Goal: Find specific page/section: Find specific page/section

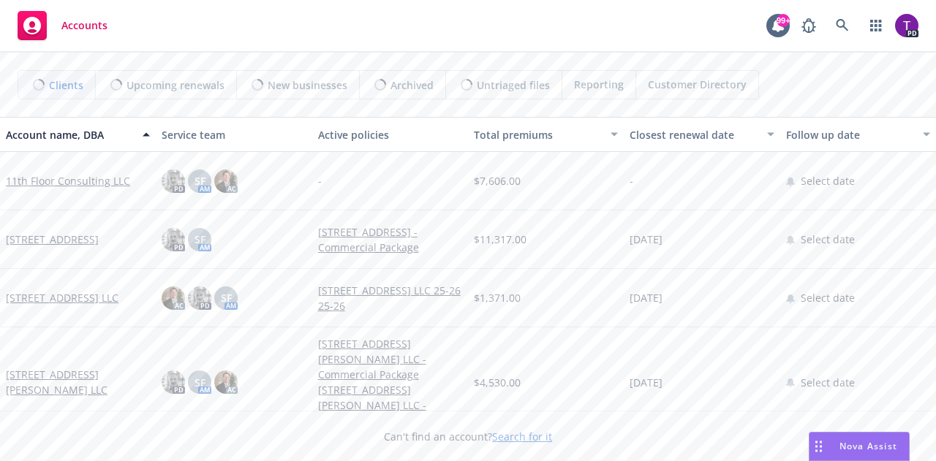
click at [506, 436] on link "Search for it" at bounding box center [522, 437] width 60 height 14
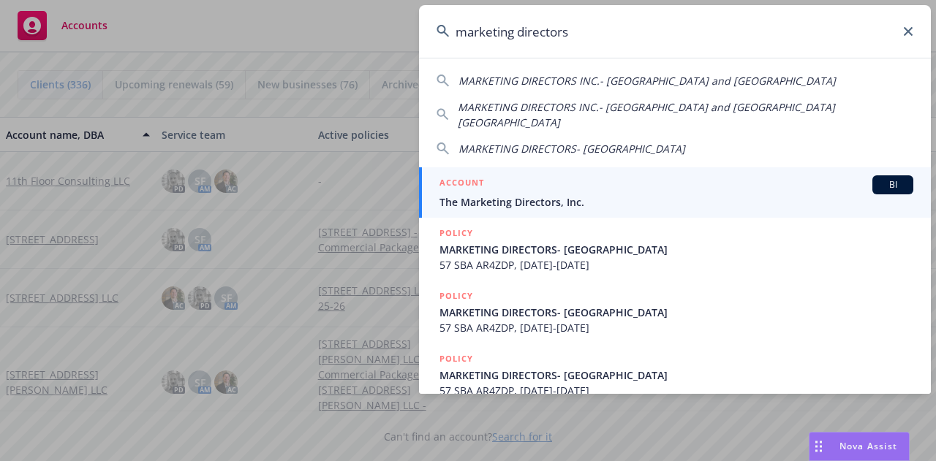
type input "marketing directors"
click at [497, 175] on div "ACCOUNT BI" at bounding box center [676, 184] width 474 height 19
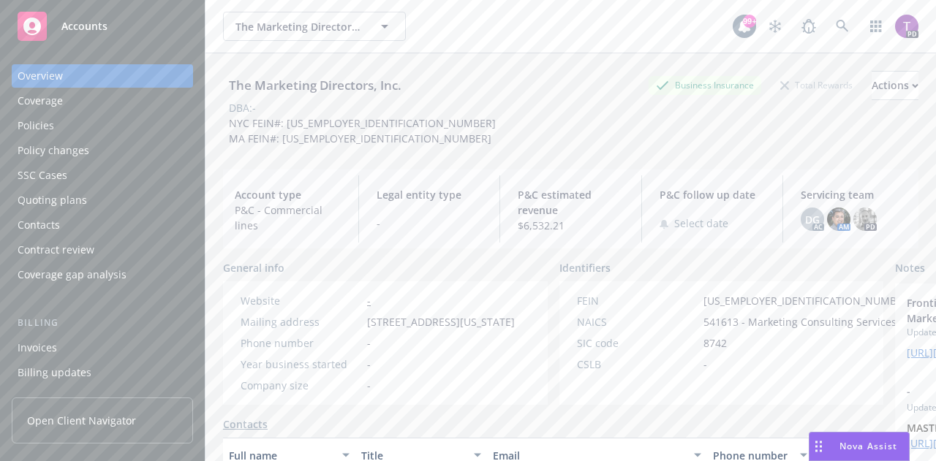
click at [22, 122] on div "Policies" at bounding box center [36, 125] width 37 height 23
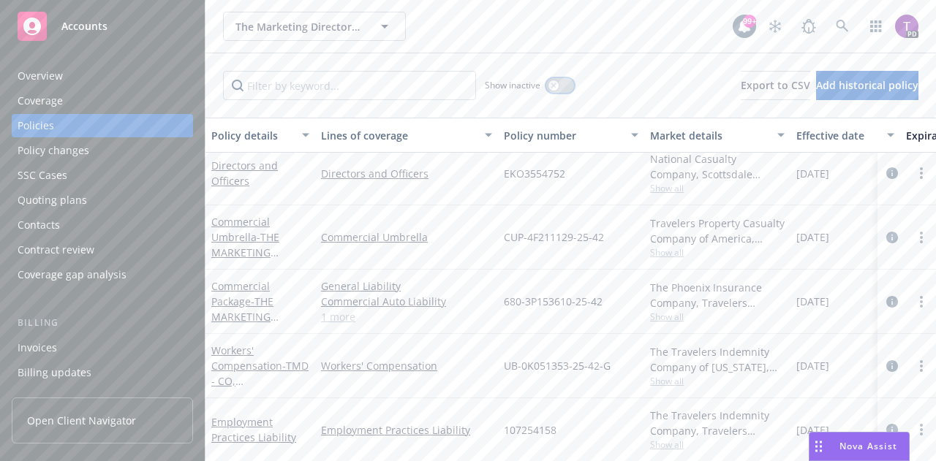
click at [564, 80] on button "button" at bounding box center [560, 85] width 28 height 15
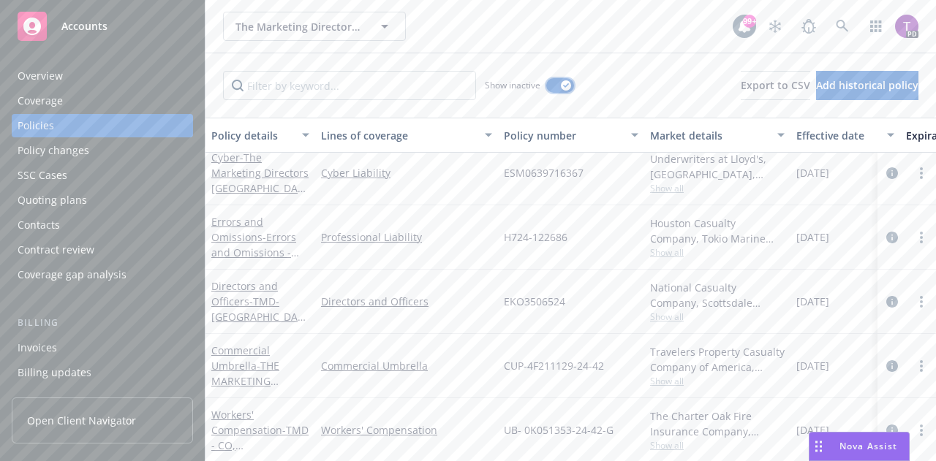
scroll to position [4863, 0]
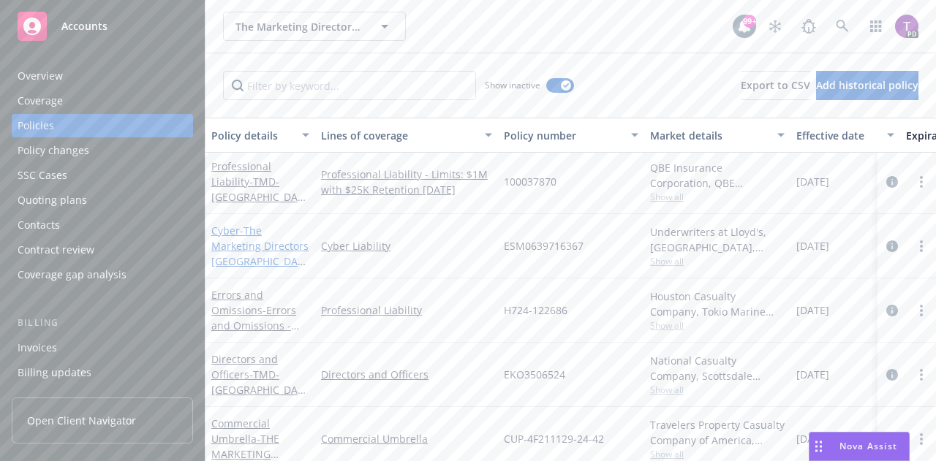
click at [234, 241] on span "- The Marketing Directors [GEOGRAPHIC_DATA] and [GEOGRAPHIC_DATA]" at bounding box center [259, 269] width 97 height 91
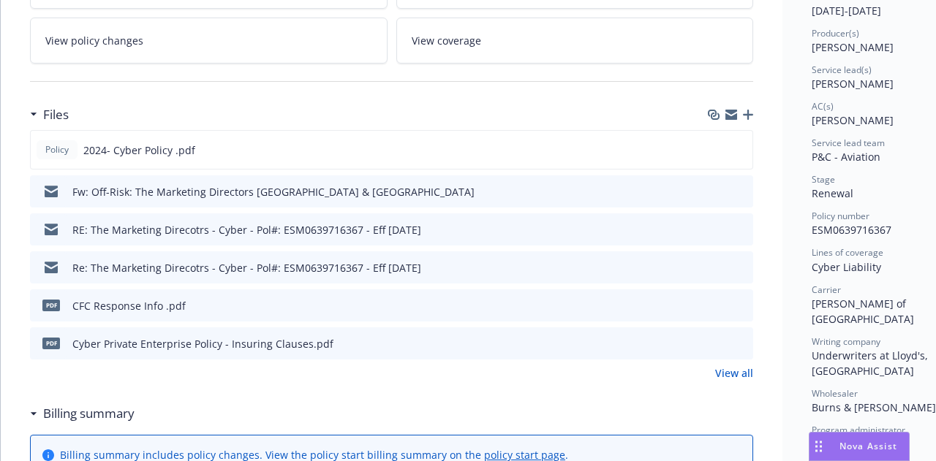
scroll to position [306, 0]
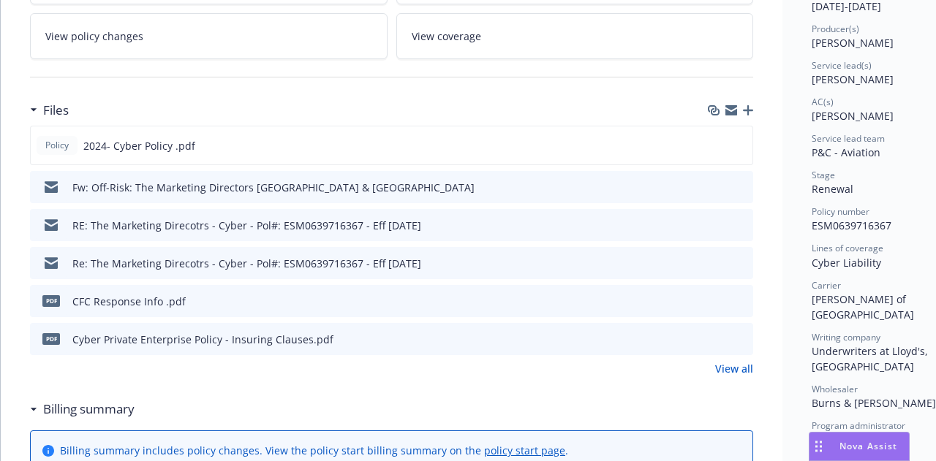
click at [745, 181] on icon "preview file" at bounding box center [739, 186] width 13 height 10
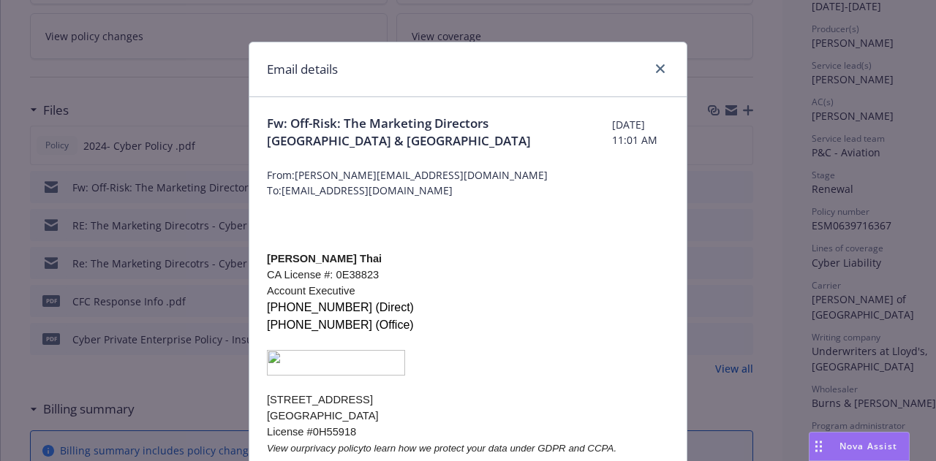
scroll to position [0, 0]
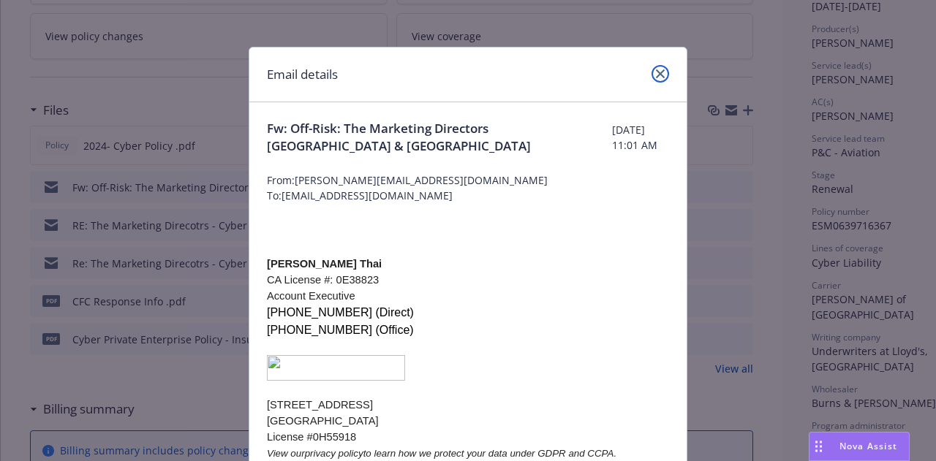
click at [658, 71] on icon "close" at bounding box center [660, 73] width 9 height 9
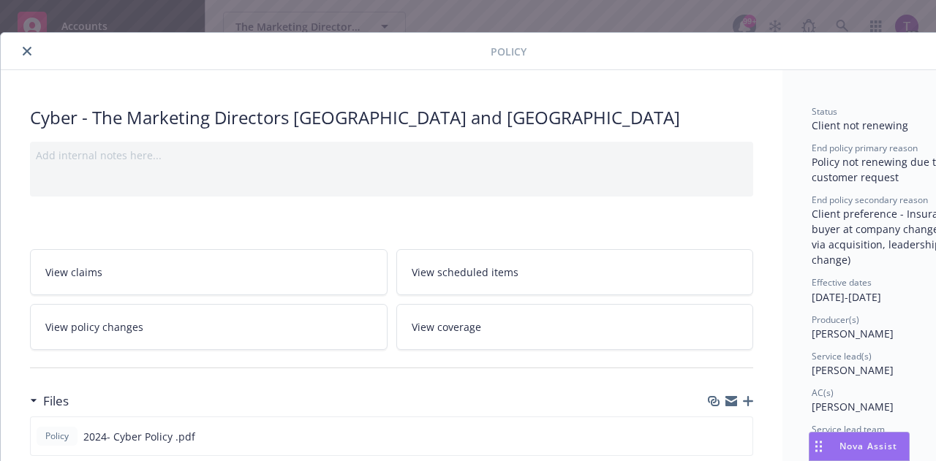
scroll to position [13, 0]
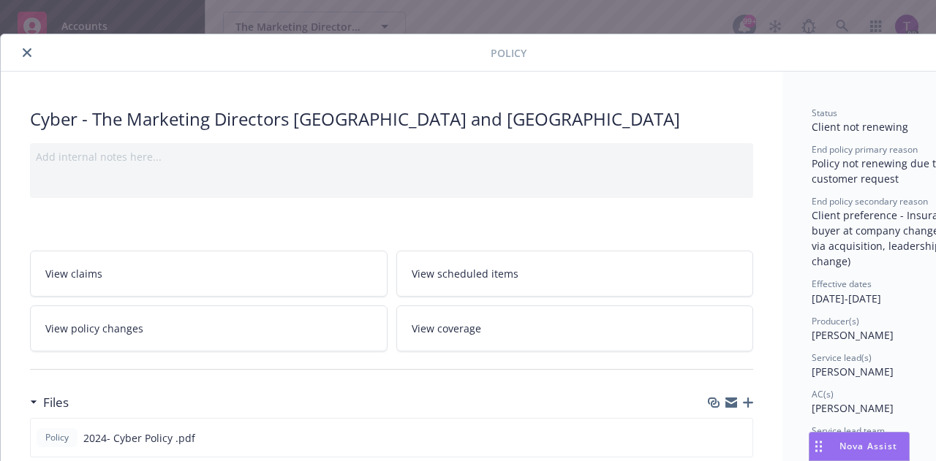
click at [29, 56] on icon "close" at bounding box center [27, 52] width 9 height 9
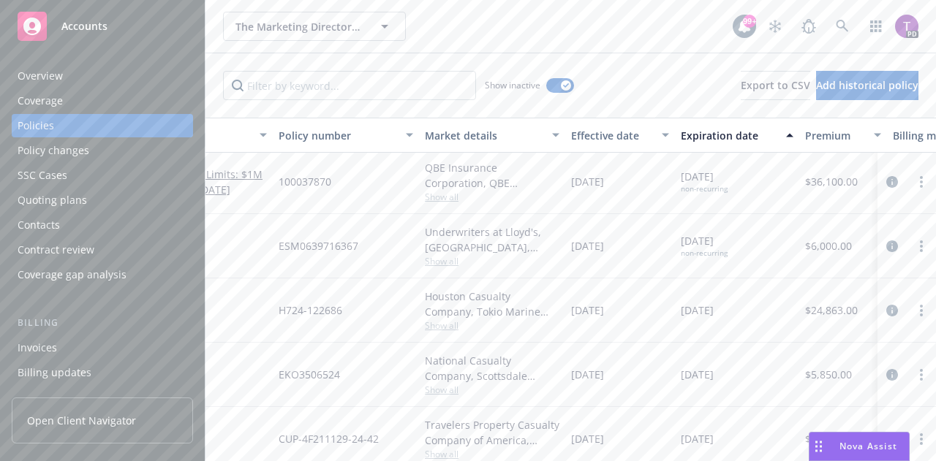
scroll to position [4863, 241]
